Goal: Information Seeking & Learning: Learn about a topic

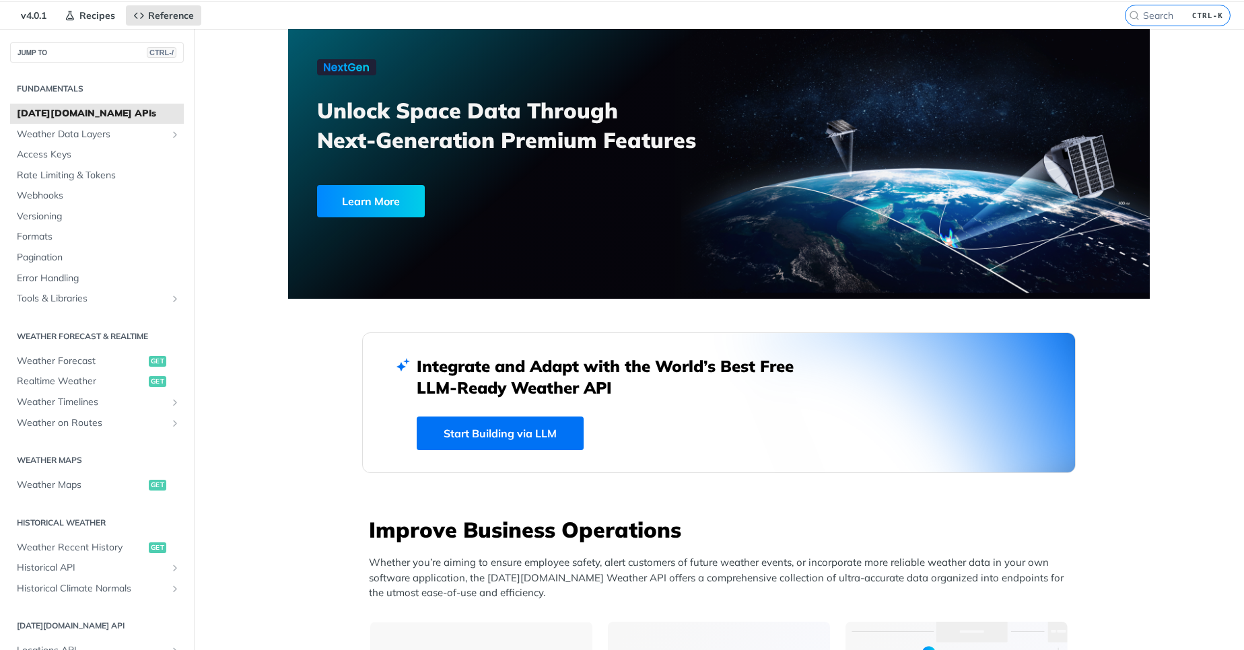
scroll to position [39, 0]
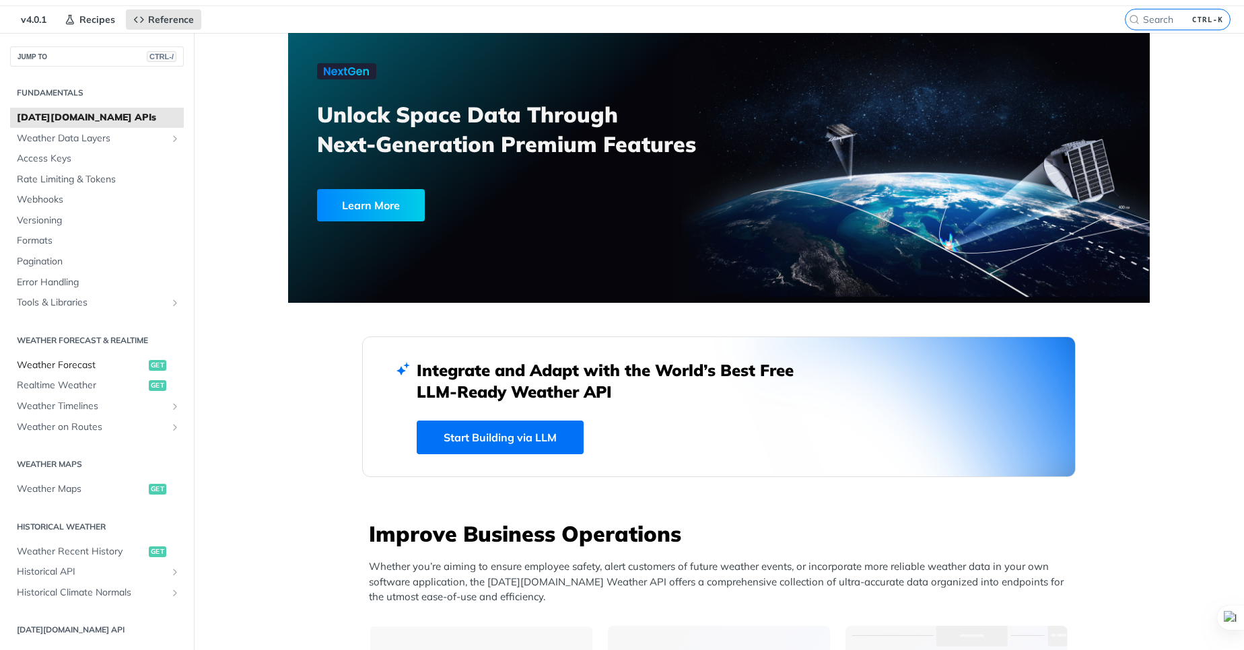
click at [80, 367] on span "Weather Forecast" at bounding box center [81, 365] width 129 height 13
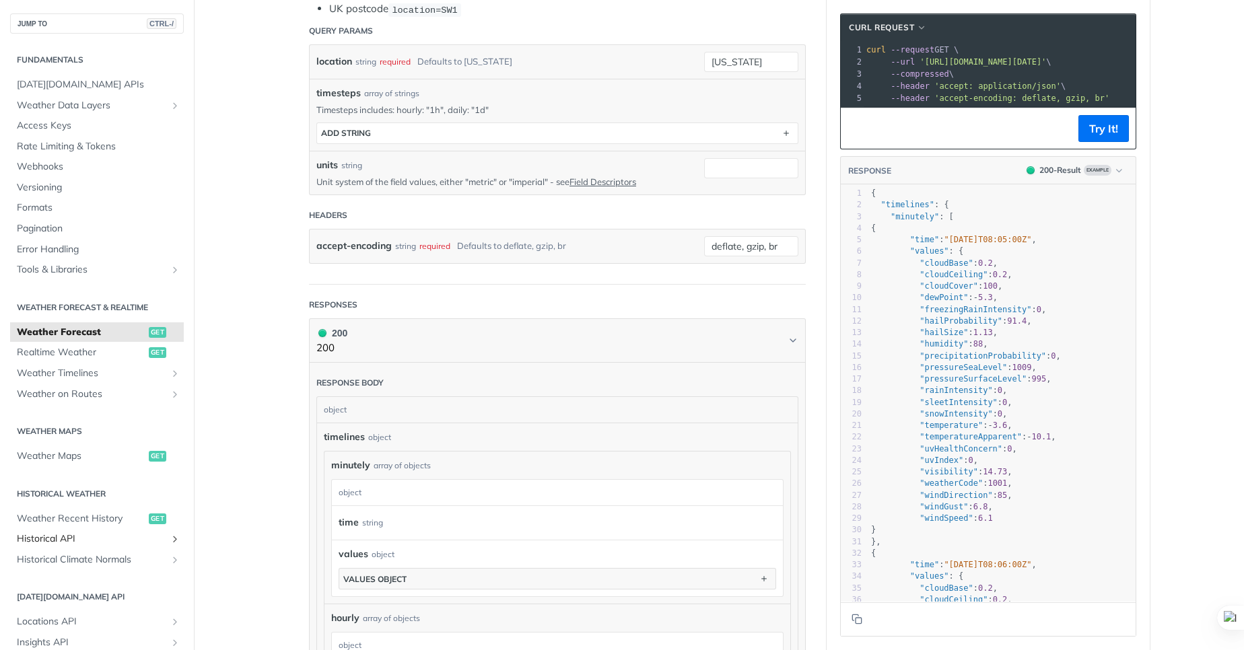
scroll to position [399, 0]
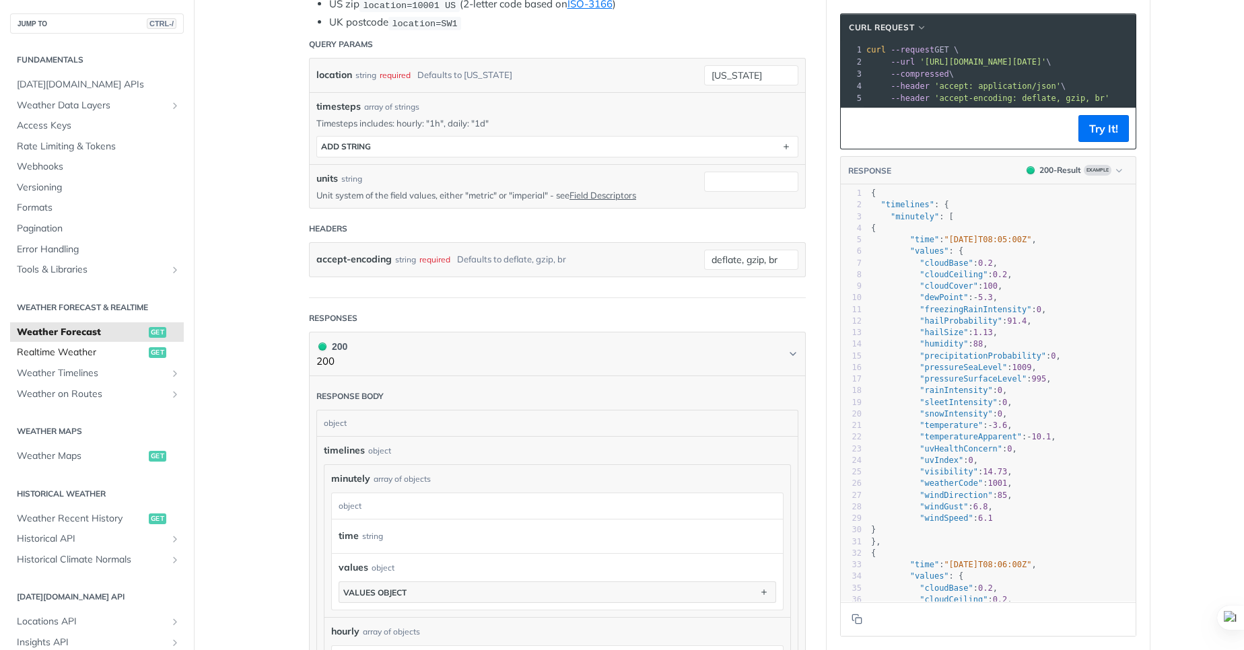
click at [79, 351] on span "Realtime Weather" at bounding box center [81, 352] width 129 height 13
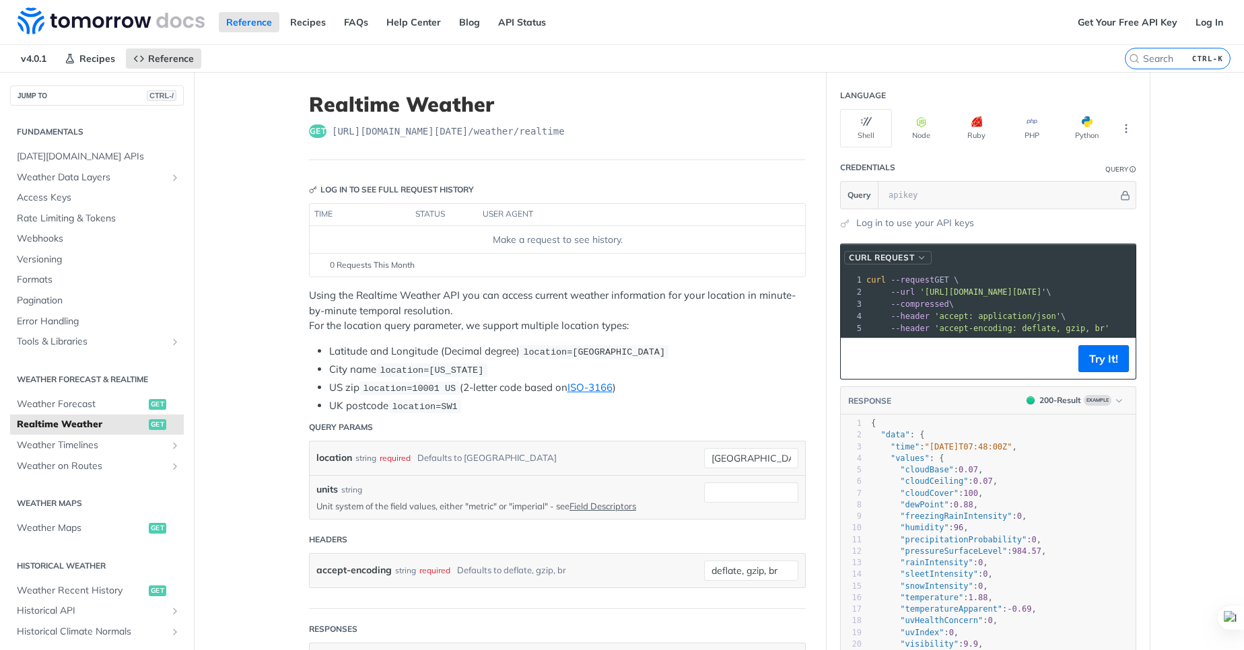
click at [897, 263] on span "cURL Request" at bounding box center [881, 258] width 65 height 12
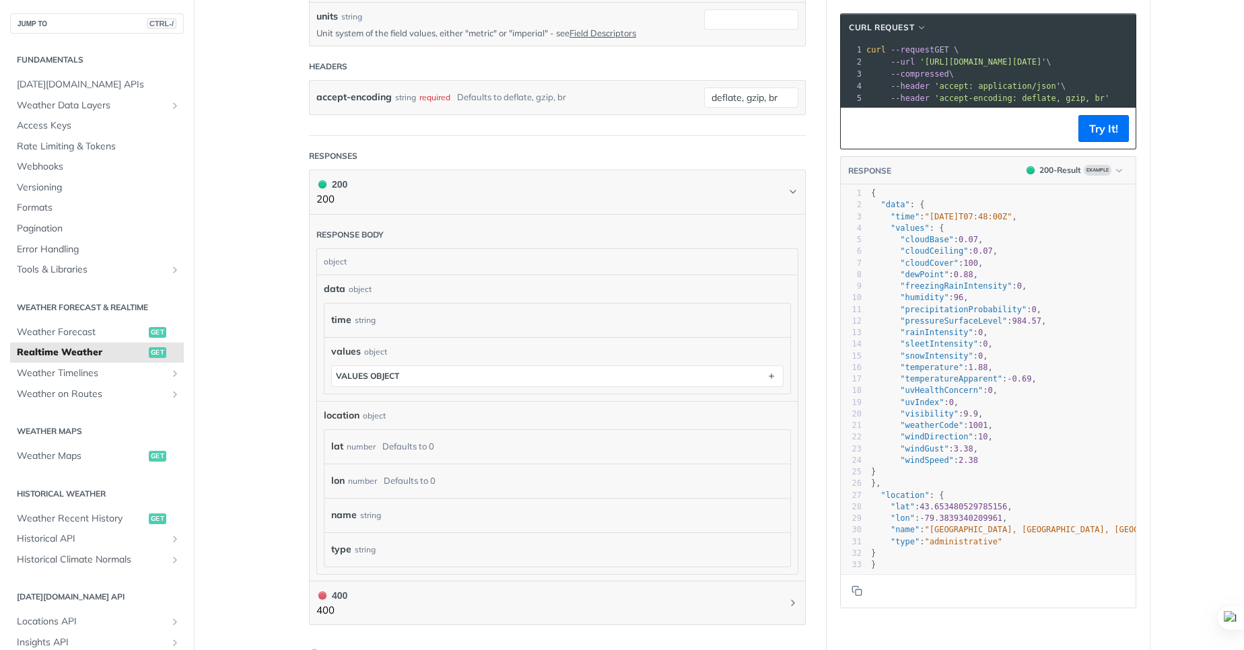
scroll to position [474, 0]
click at [910, 302] on span ""humidity"" at bounding box center [924, 297] width 48 height 9
type textarea "humidity"
click at [910, 302] on span ""humidity"" at bounding box center [924, 297] width 48 height 9
click at [974, 361] on span ""snowIntensity" : 0 ," at bounding box center [929, 355] width 117 height 9
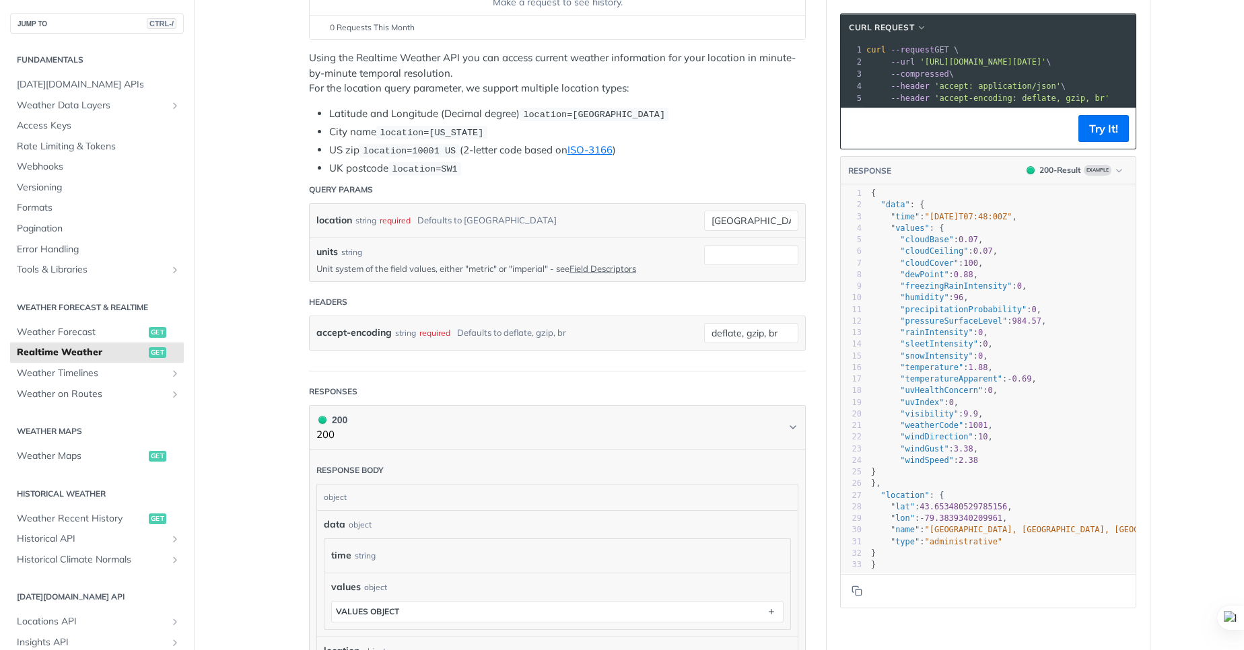
scroll to position [0, 0]
